Goal: Check status: Check status

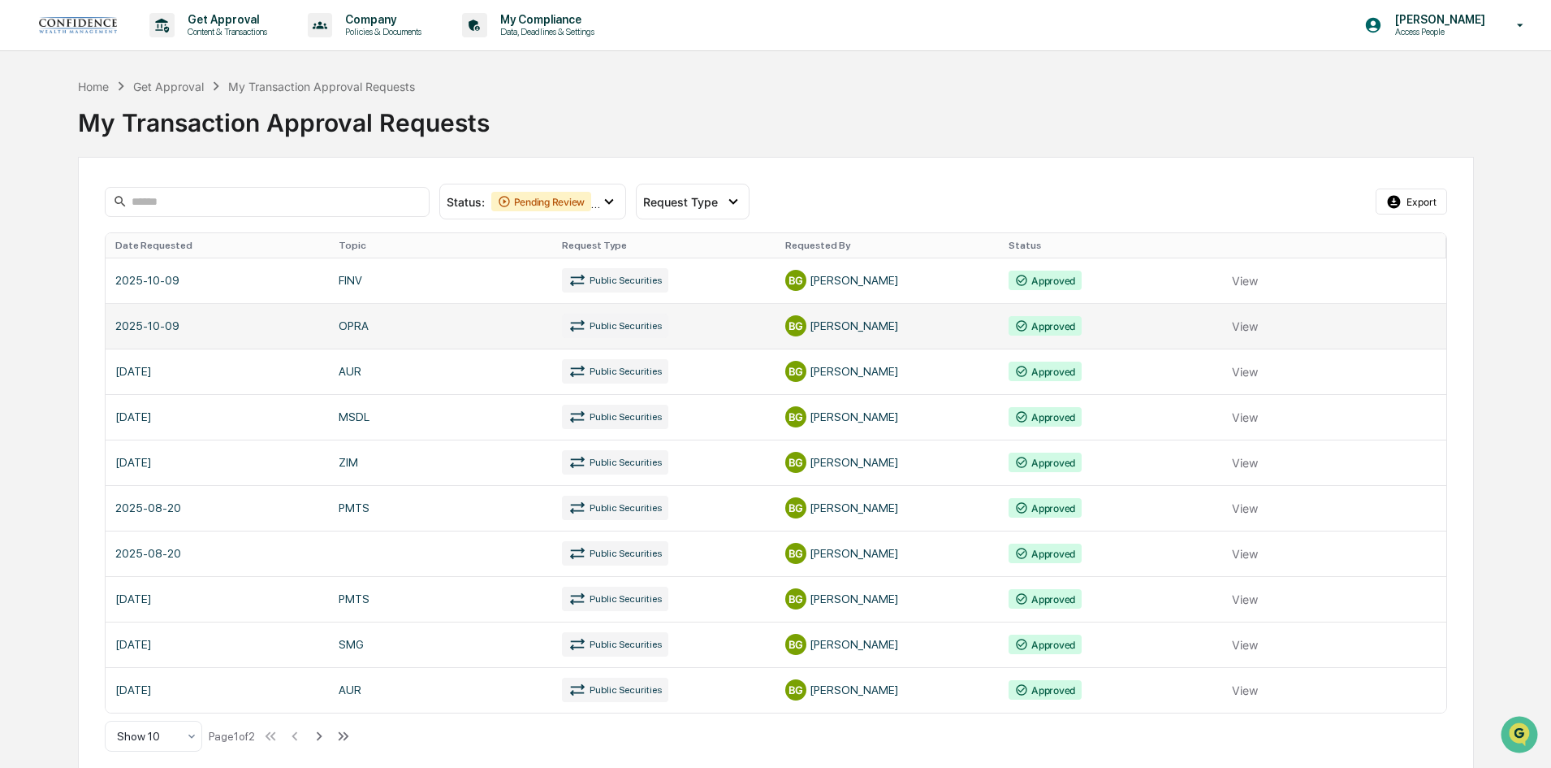
click at [1237, 329] on link at bounding box center [776, 325] width 1341 height 45
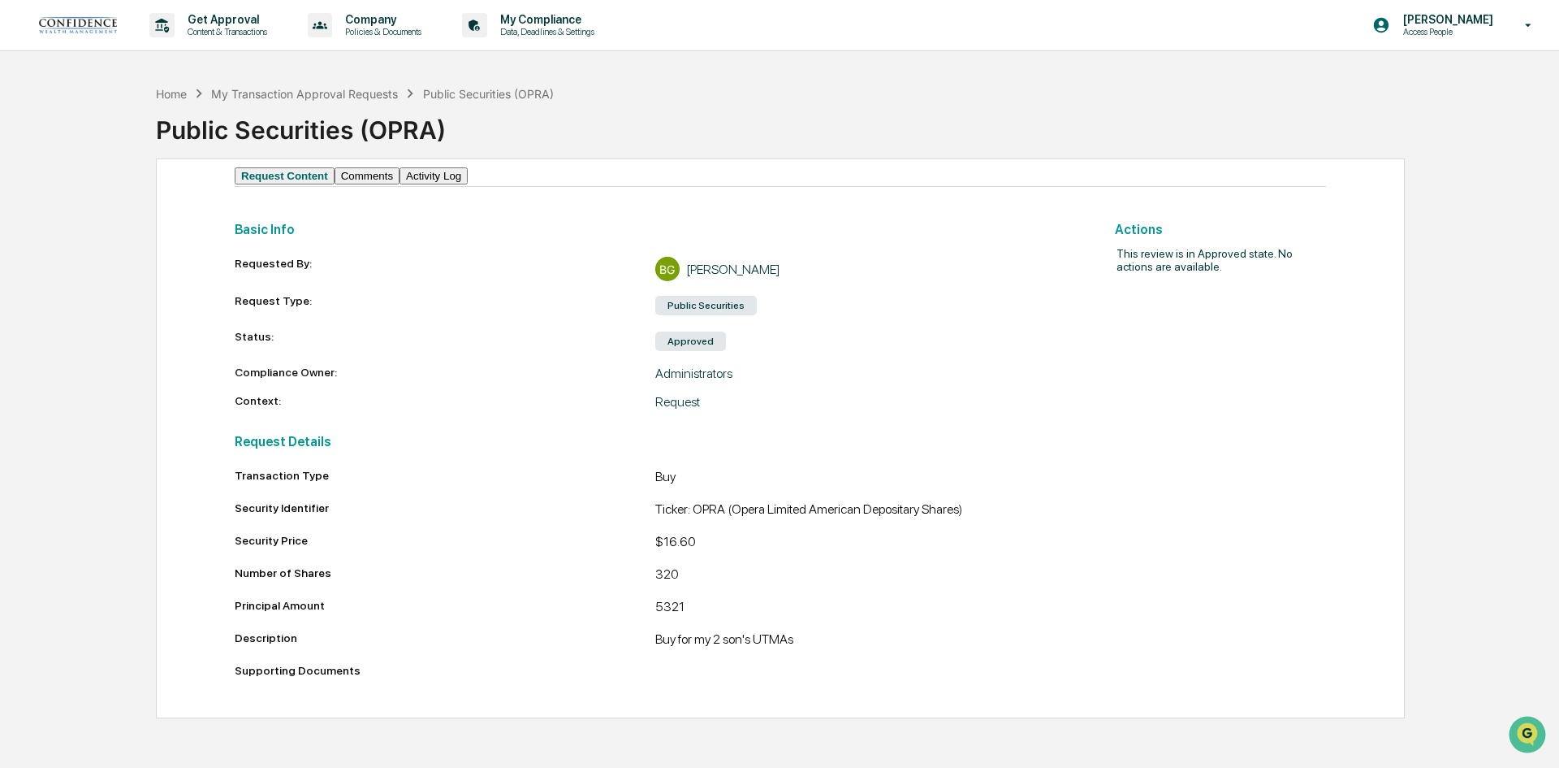
click at [633, 513] on div "Transaction Type Buy Security Identifier Ticker: OPRA (Opera Limited American D…" at bounding box center [655, 576] width 841 height 214
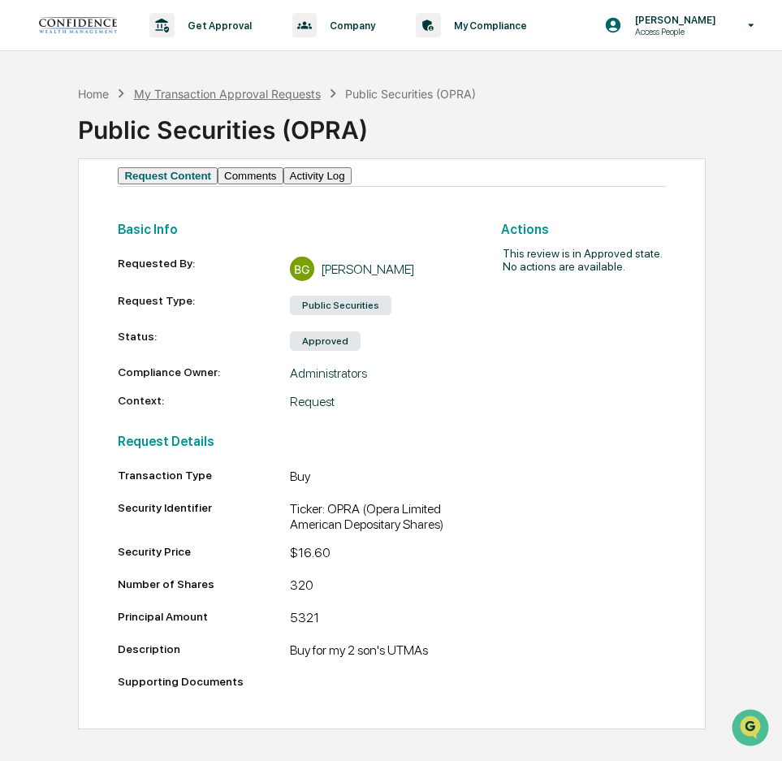
click at [282, 92] on div "My Transaction Approval Requests" at bounding box center [227, 94] width 187 height 14
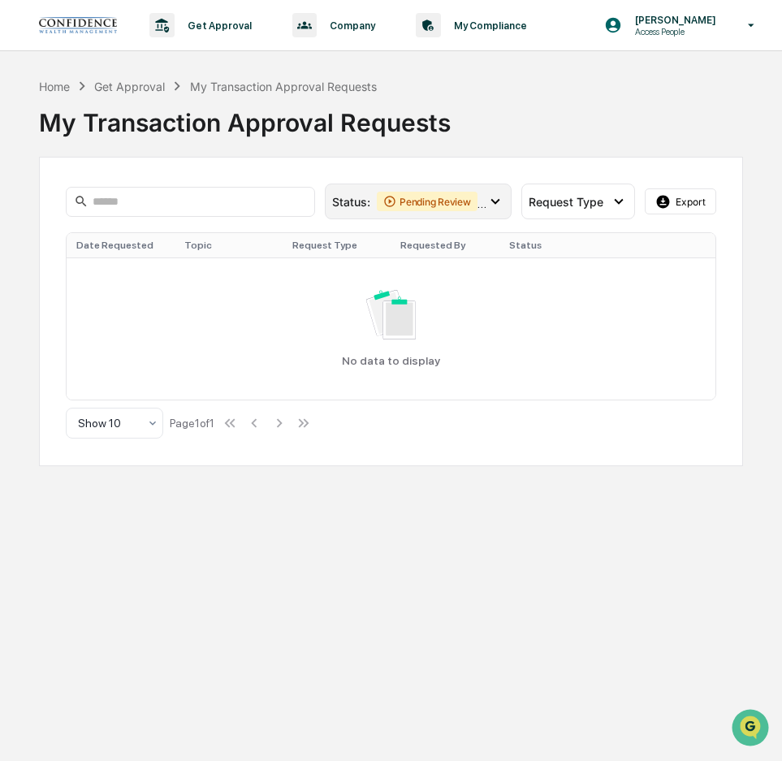
click at [407, 201] on div "Pending Review" at bounding box center [427, 201] width 101 height 19
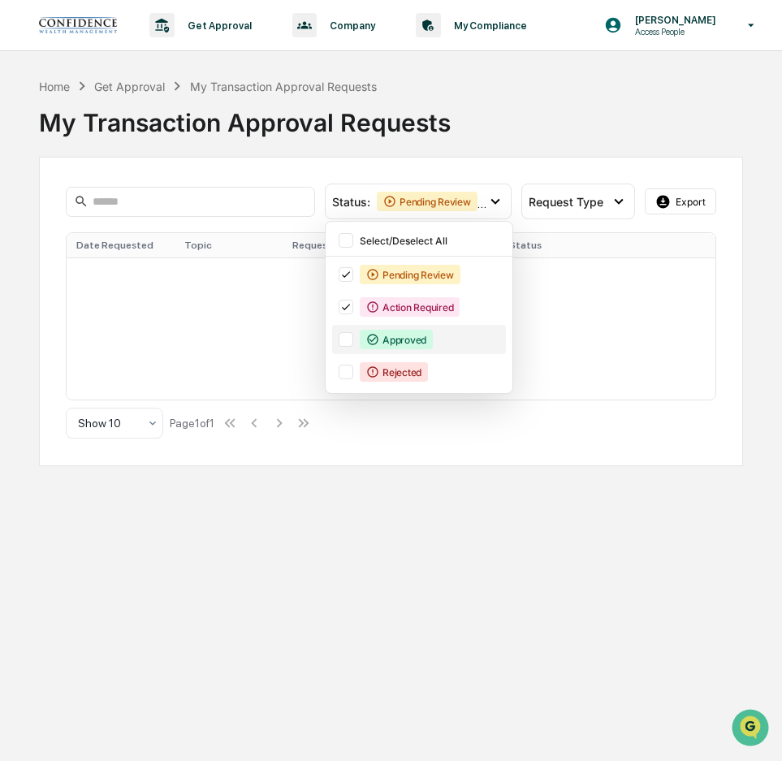
click at [346, 339] on div at bounding box center [346, 339] width 15 height 15
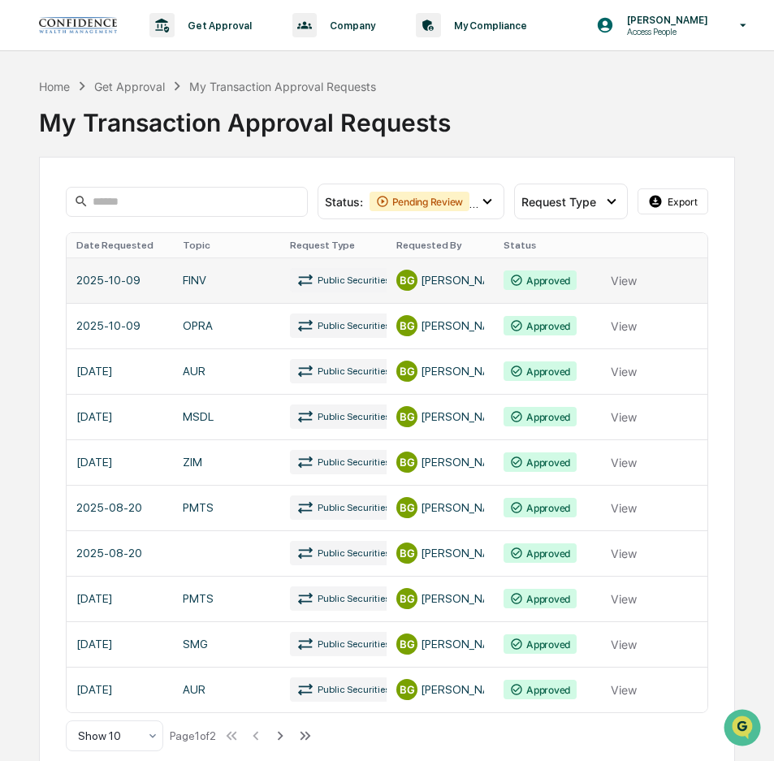
click at [622, 283] on link at bounding box center [388, 279] width 642 height 45
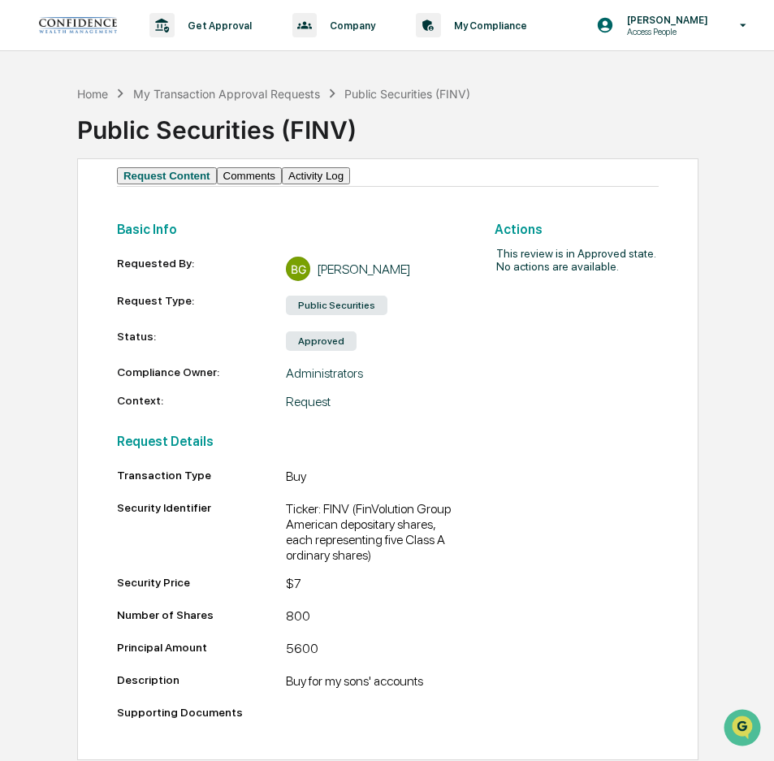
scroll to position [21, 0]
click at [218, 87] on div "My Transaction Approval Requests" at bounding box center [226, 94] width 187 height 14
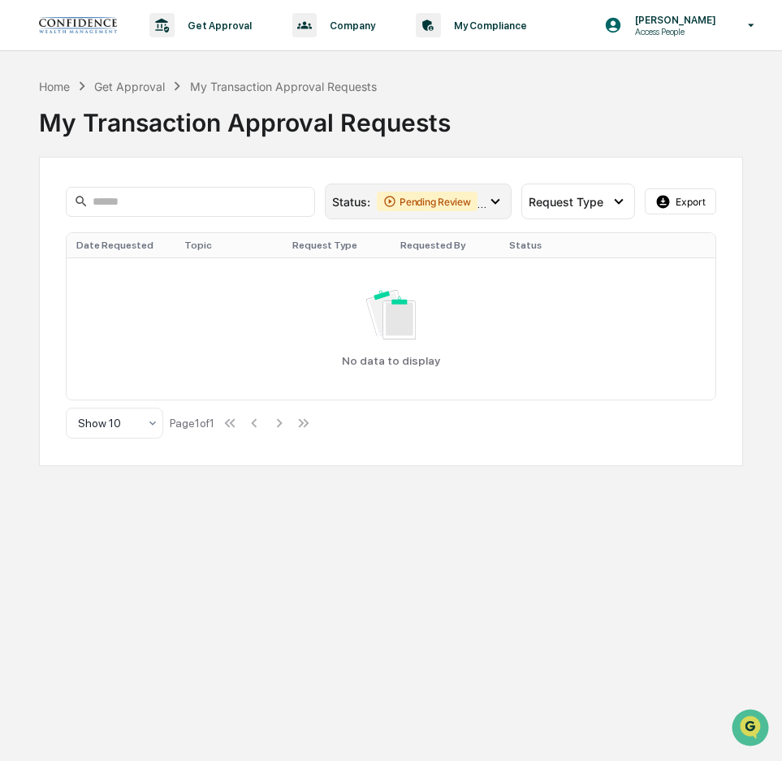
click at [429, 210] on div "Pending Review" at bounding box center [427, 201] width 101 height 19
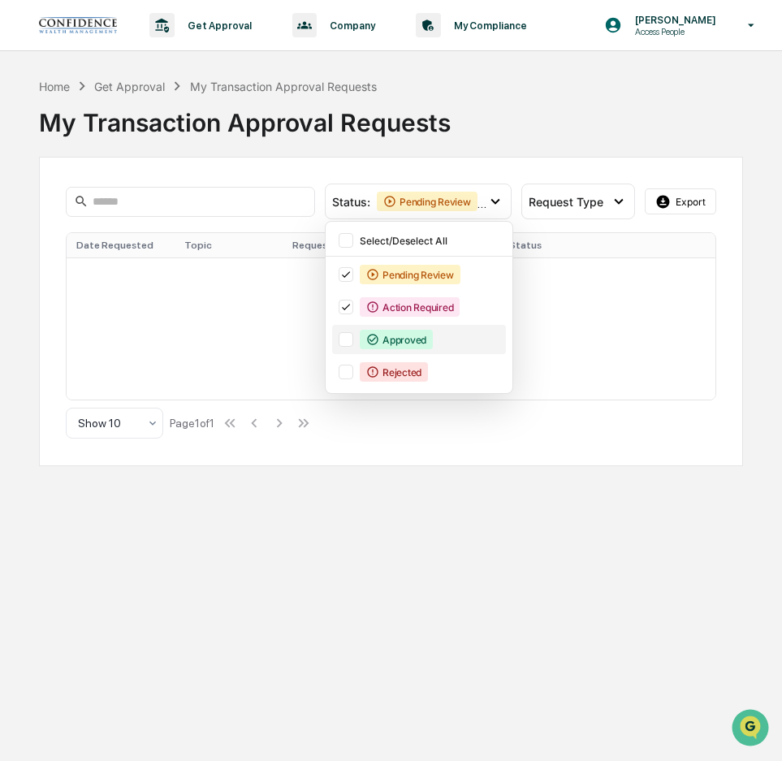
click at [396, 340] on div "Approved" at bounding box center [396, 339] width 73 height 19
